Goal: Find specific page/section: Find specific page/section

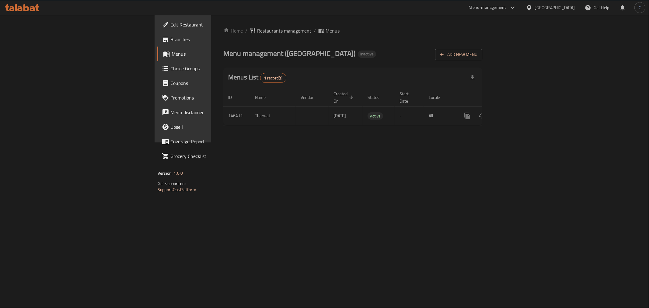
click at [515, 112] on icon "enhanced table" at bounding box center [511, 115] width 7 height 7
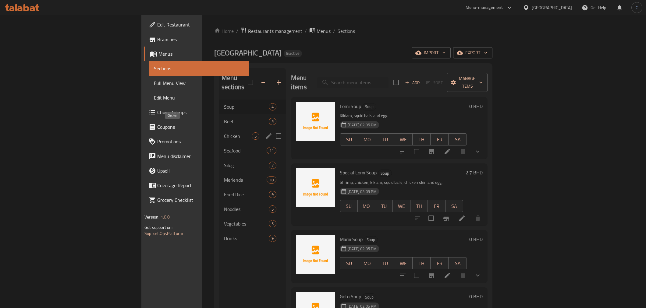
click at [224, 132] on span "Chicken" at bounding box center [238, 135] width 28 height 7
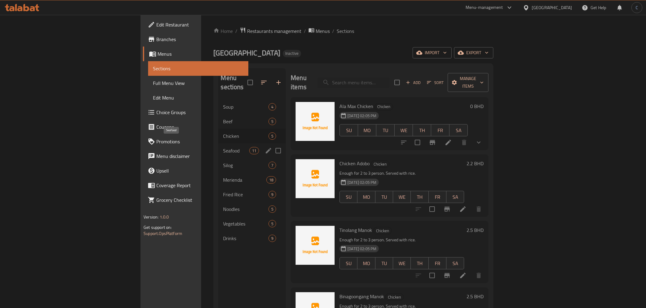
click at [223, 147] on span "Seafood" at bounding box center [236, 150] width 26 height 7
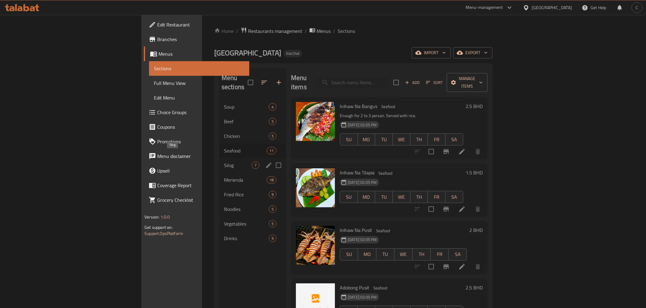
click at [224, 162] on span "Silog" at bounding box center [238, 165] width 28 height 7
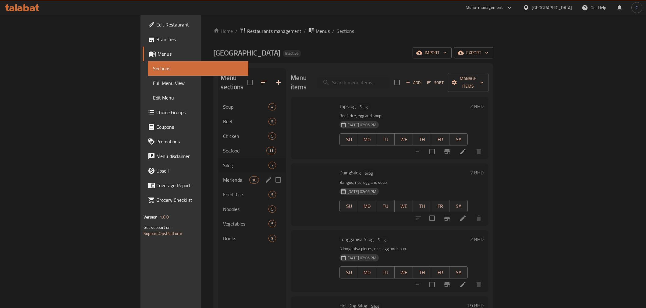
drag, startPoint x: 156, startPoint y: 187, endPoint x: 156, endPoint y: 218, distance: 30.8
click at [223, 191] on span "Fried Rice" at bounding box center [245, 194] width 45 height 7
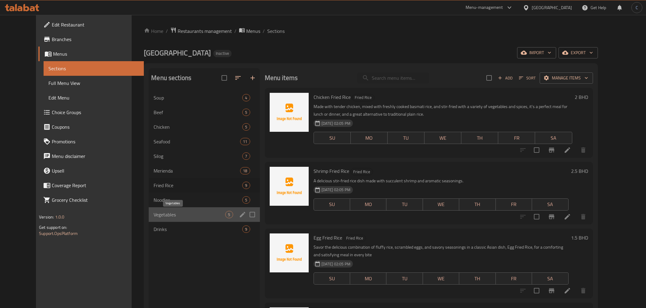
drag, startPoint x: 156, startPoint y: 218, endPoint x: 150, endPoint y: 204, distance: 14.8
click at [156, 218] on span "Vegetables" at bounding box center [189, 214] width 72 height 7
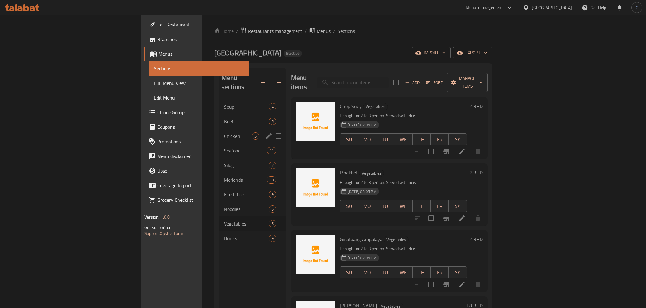
click at [219, 134] on div "Chicken 5" at bounding box center [252, 136] width 67 height 15
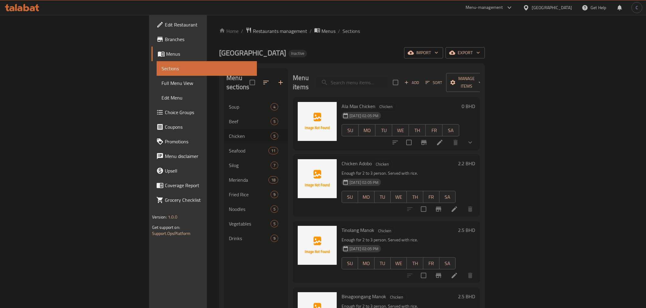
click at [33, 4] on icon at bounding box center [22, 7] width 34 height 7
